Goal: Obtain resource: Download file/media

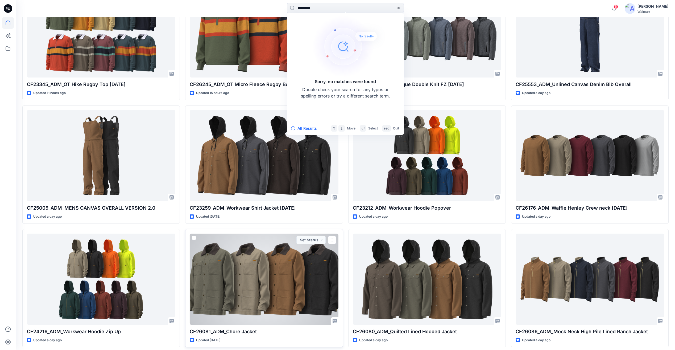
scroll to position [239, 0]
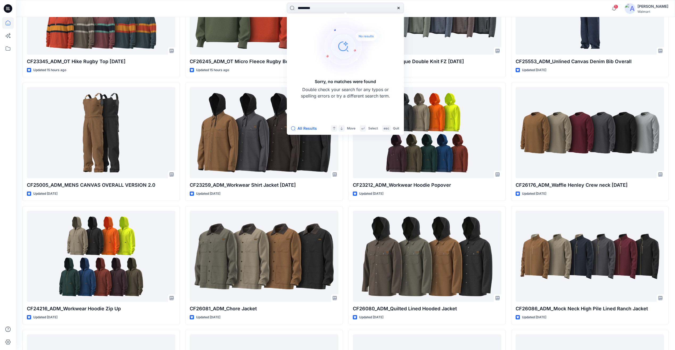
click at [397, 7] on icon at bounding box center [399, 8] width 4 height 4
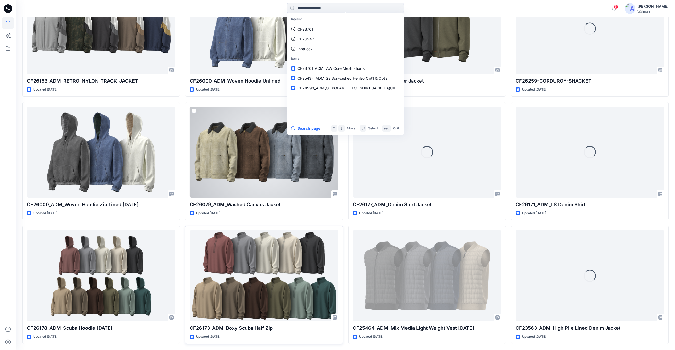
scroll to position [610, 0]
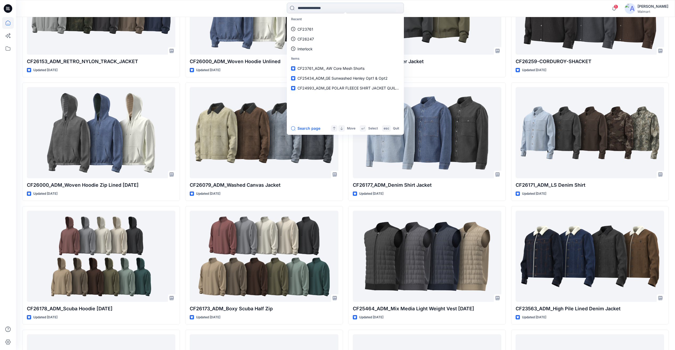
click at [329, 9] on input at bounding box center [345, 8] width 117 height 11
click at [398, 130] on p "Quit" at bounding box center [396, 129] width 6 height 6
click at [396, 128] on p "Quit" at bounding box center [396, 129] width 6 height 6
click at [433, 12] on div "Recent CF23761 CF26247 Interlock Items CF23761_ADM_ AW Core Mesh Shorts CF25434…" at bounding box center [346, 9] width 330 height 12
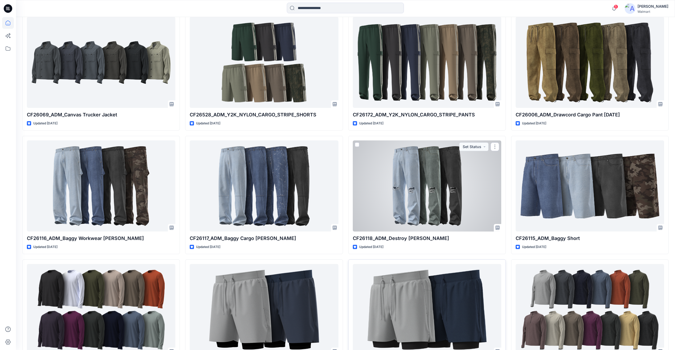
scroll to position [874, 0]
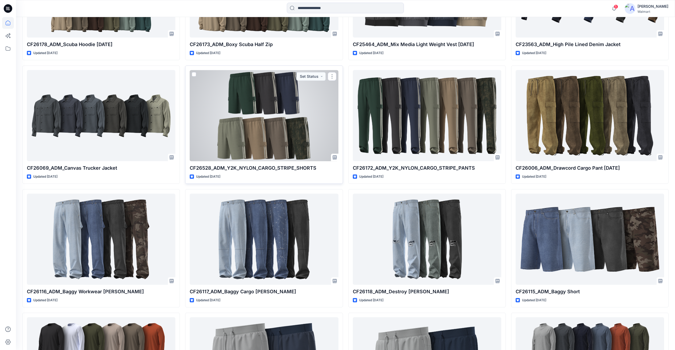
click at [280, 142] on div at bounding box center [264, 115] width 149 height 91
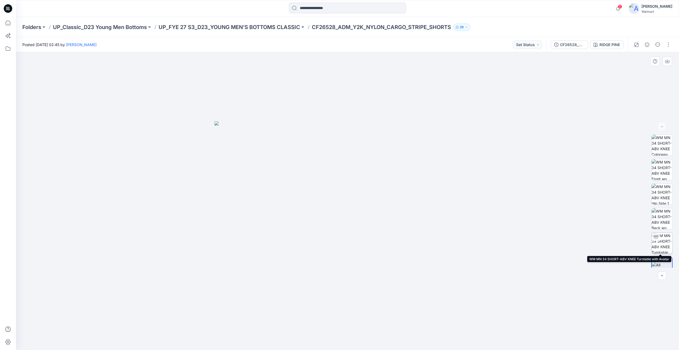
click at [661, 243] on img at bounding box center [662, 243] width 21 height 21
drag, startPoint x: 459, startPoint y: 276, endPoint x: 359, endPoint y: 267, distance: 100.8
click at [359, 267] on div at bounding box center [348, 201] width 664 height 298
click at [281, 29] on p "UP_FYE 27 S3_D23_YOUNG MEN’S BOTTOMS CLASSIC" at bounding box center [230, 26] width 142 height 7
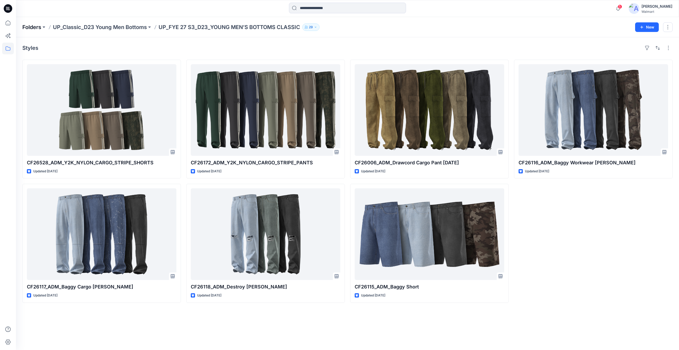
click at [37, 30] on p "Folders" at bounding box center [31, 26] width 19 height 7
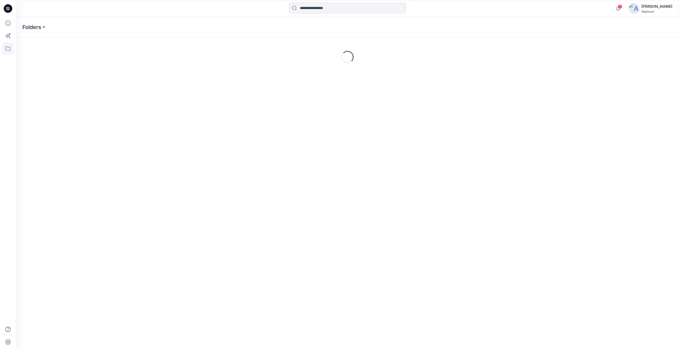
click at [11, 11] on icon at bounding box center [8, 8] width 9 height 9
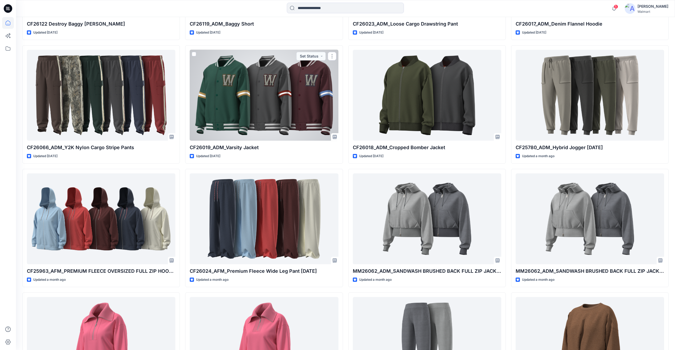
scroll to position [2439, 0]
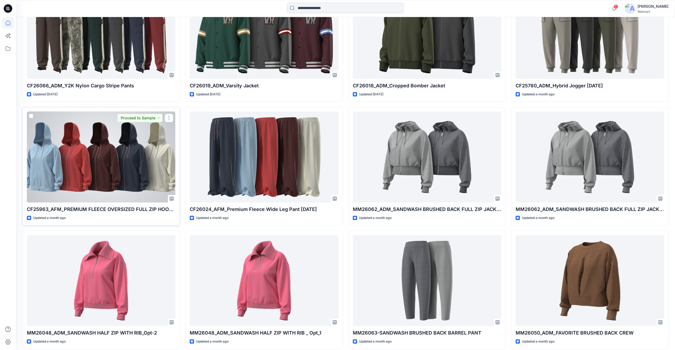
click at [122, 160] on div at bounding box center [101, 157] width 149 height 91
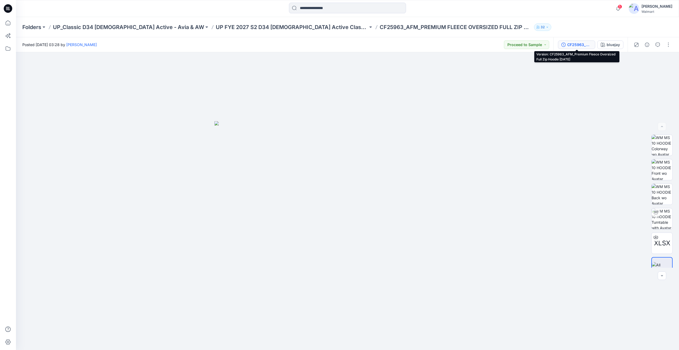
click at [579, 47] on div "CF25963_AFM_Premium Fleece Oversized Full Zip Hoodie [DATE]" at bounding box center [580, 45] width 24 height 6
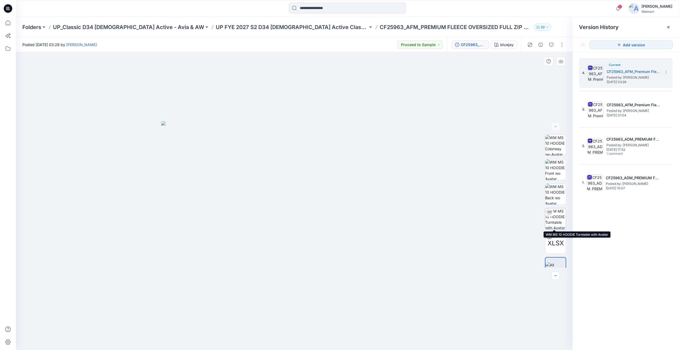
click at [556, 215] on img at bounding box center [556, 218] width 21 height 21
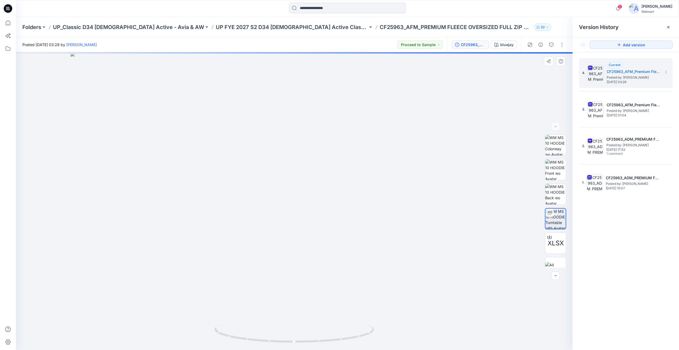
drag, startPoint x: 314, startPoint y: 127, endPoint x: 316, endPoint y: 220, distance: 93.2
click at [316, 220] on img at bounding box center [295, 201] width 448 height 298
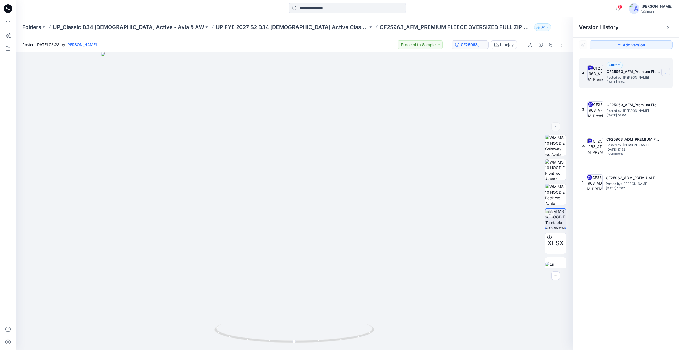
click at [664, 71] on section at bounding box center [666, 72] width 9 height 9
click at [643, 84] on span "Download Source BW File" at bounding box center [639, 82] width 45 height 6
click at [231, 27] on p "UP FYE 2027 S2 D34 [DEMOGRAPHIC_DATA] Active Classic" at bounding box center [292, 26] width 152 height 7
